Goal: Register for event/course

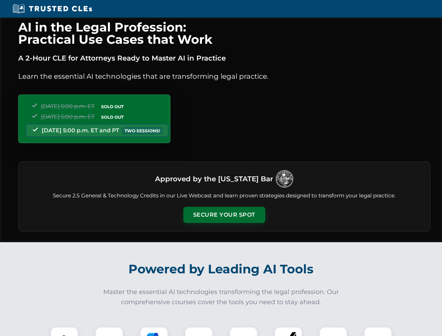
click at [224, 215] on button "Secure Your Spot" at bounding box center [225, 215] width 82 height 16
click at [64, 332] on img at bounding box center [64, 341] width 20 height 20
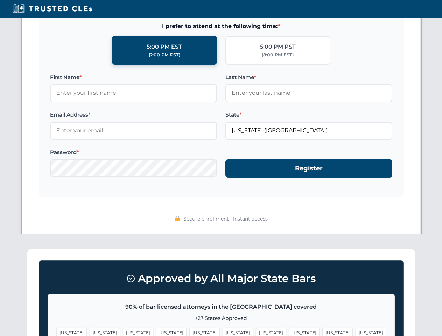
click at [256, 332] on span "[US_STATE]" at bounding box center [271, 333] width 30 height 10
click at [323, 332] on span "[US_STATE]" at bounding box center [338, 333] width 30 height 10
